Goal: Transaction & Acquisition: Purchase product/service

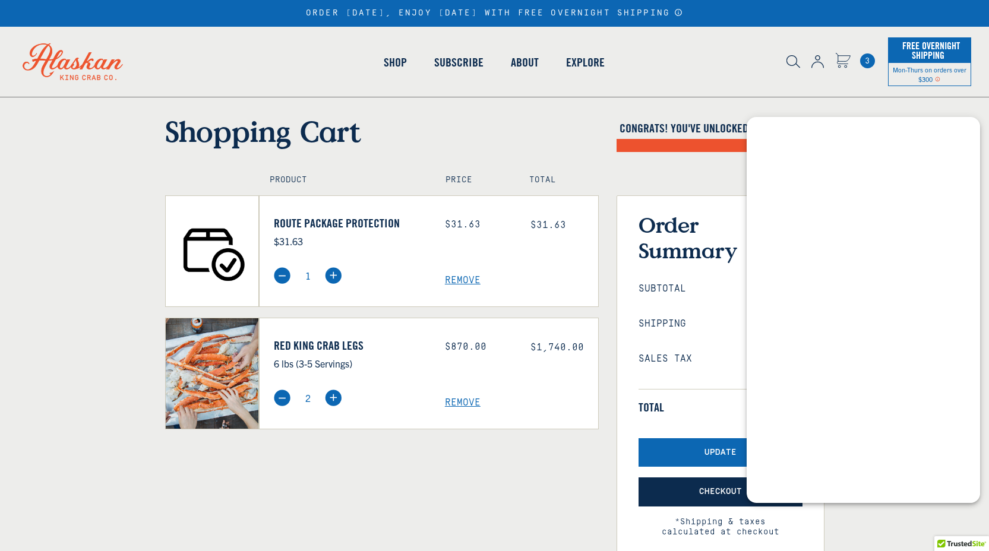
select select "40826594656335"
select select "40826736836687"
select select "40826594656335"
select select "40826736836687"
click at [702, 495] on div "Update Checkout" at bounding box center [721, 473] width 164 height 69
